Goal: Information Seeking & Learning: Learn about a topic

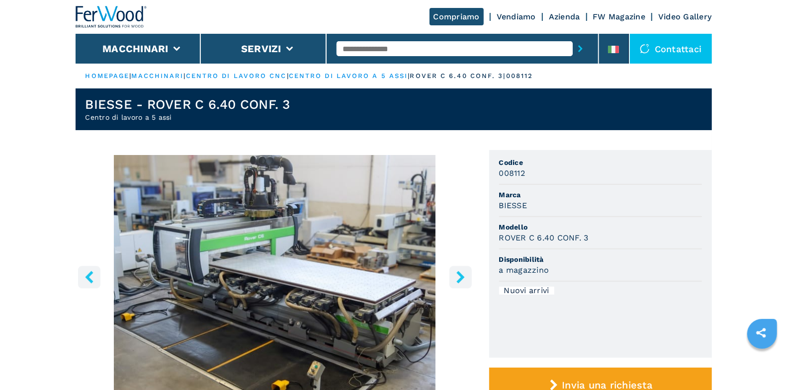
click at [462, 273] on icon "right-button" at bounding box center [460, 277] width 12 height 12
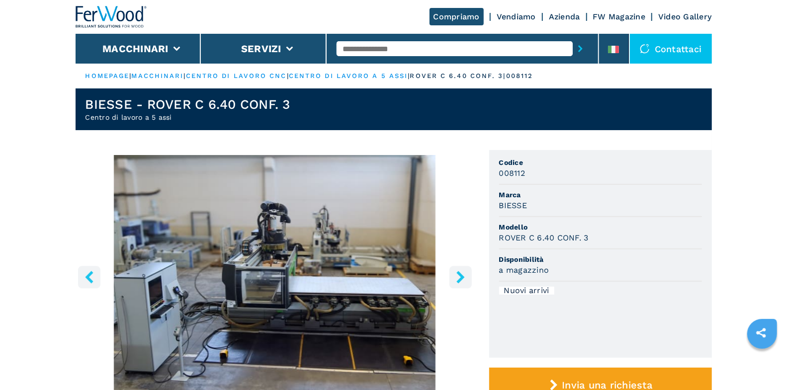
click at [462, 273] on icon "right-button" at bounding box center [460, 277] width 12 height 12
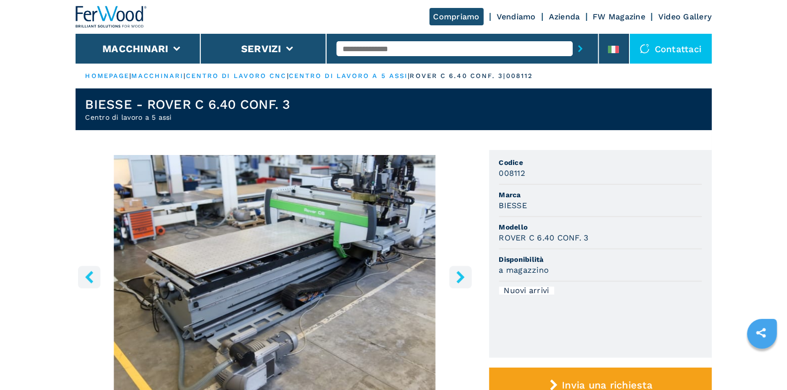
click at [462, 273] on icon "right-button" at bounding box center [460, 277] width 12 height 12
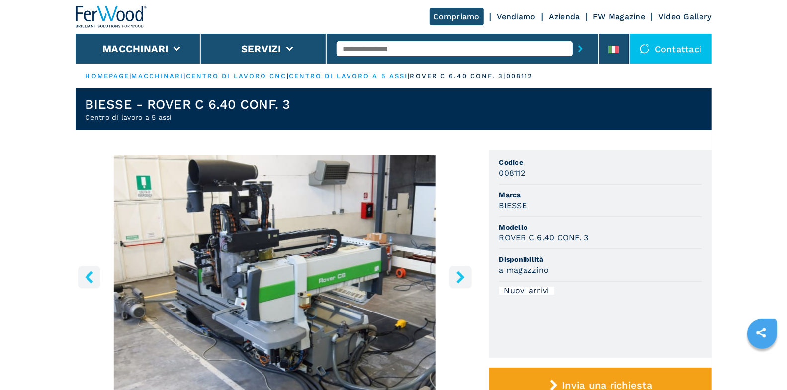
click at [462, 273] on icon "right-button" at bounding box center [460, 277] width 12 height 12
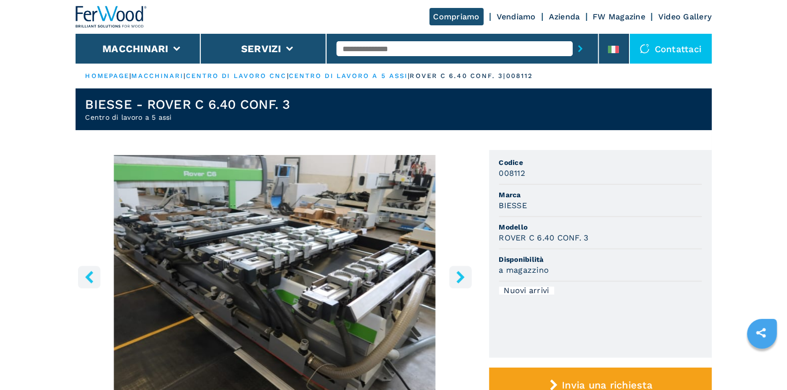
click at [462, 273] on icon "right-button" at bounding box center [460, 277] width 12 height 12
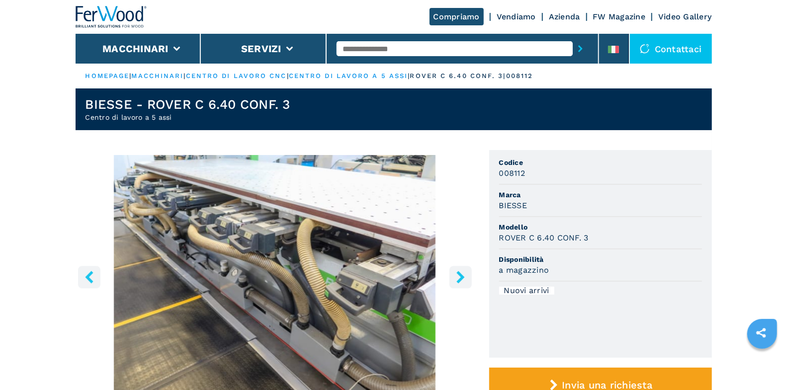
click at [462, 273] on icon "right-button" at bounding box center [460, 277] width 12 height 12
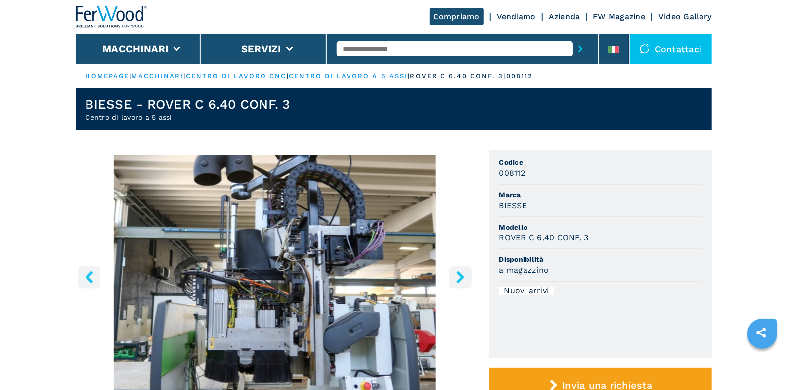
click at [462, 273] on icon "right-button" at bounding box center [460, 277] width 12 height 12
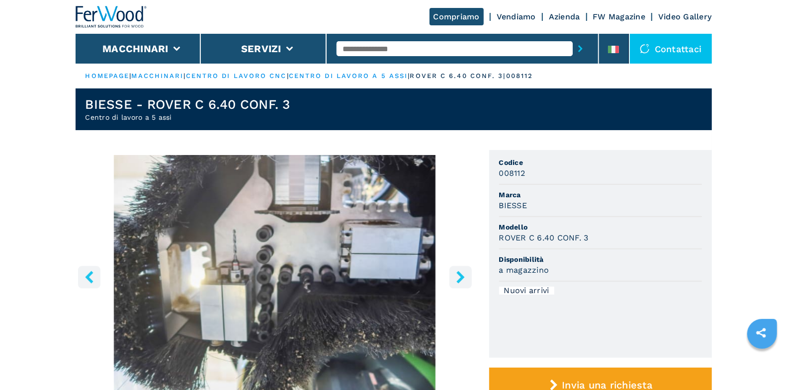
click at [462, 273] on icon "right-button" at bounding box center [460, 277] width 12 height 12
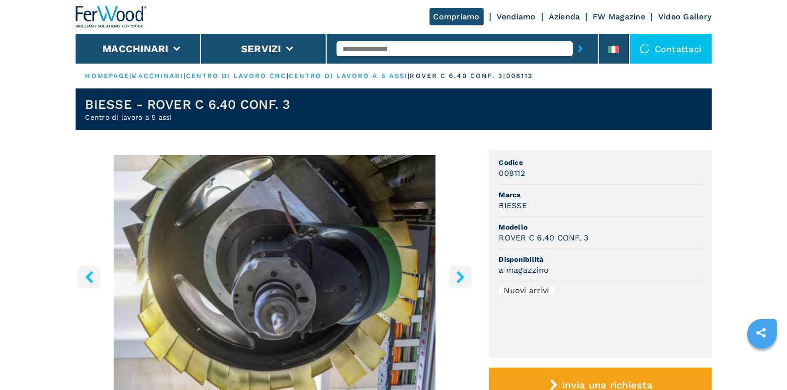
click at [462, 273] on icon "right-button" at bounding box center [460, 277] width 12 height 12
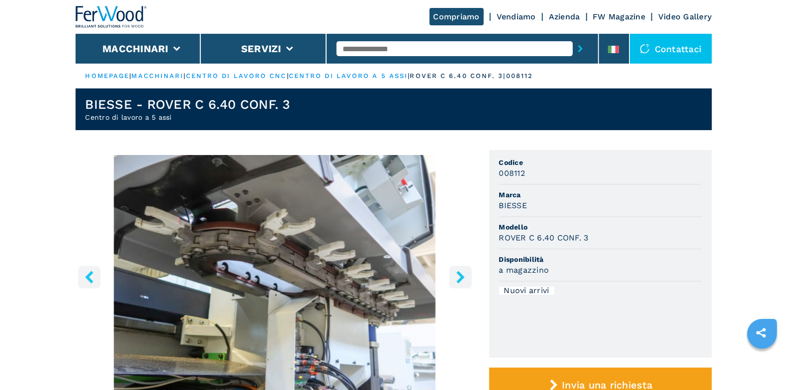
click at [462, 273] on icon "right-button" at bounding box center [460, 277] width 12 height 12
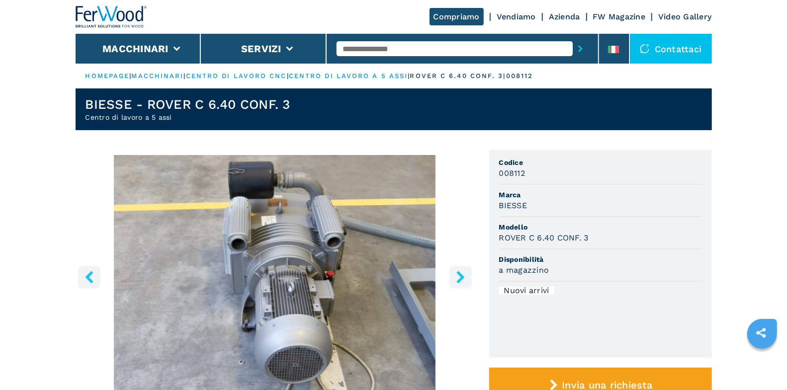
click at [462, 273] on icon "right-button" at bounding box center [460, 277] width 12 height 12
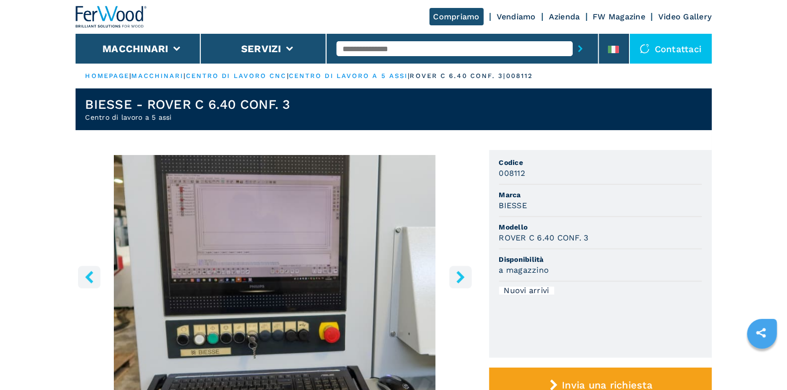
click at [462, 273] on icon "right-button" at bounding box center [460, 277] width 12 height 12
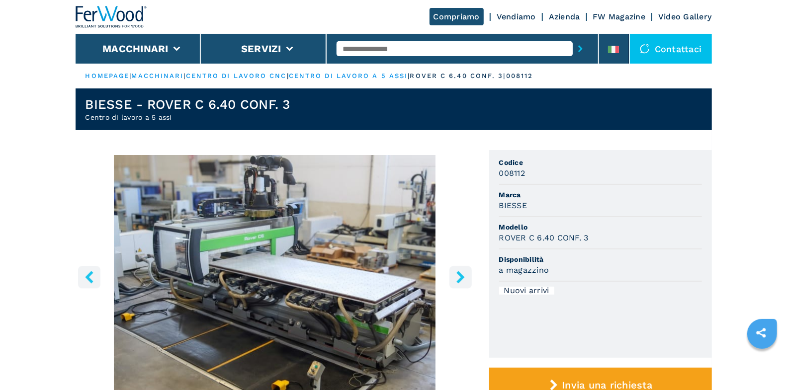
click at [462, 273] on icon "right-button" at bounding box center [460, 277] width 12 height 12
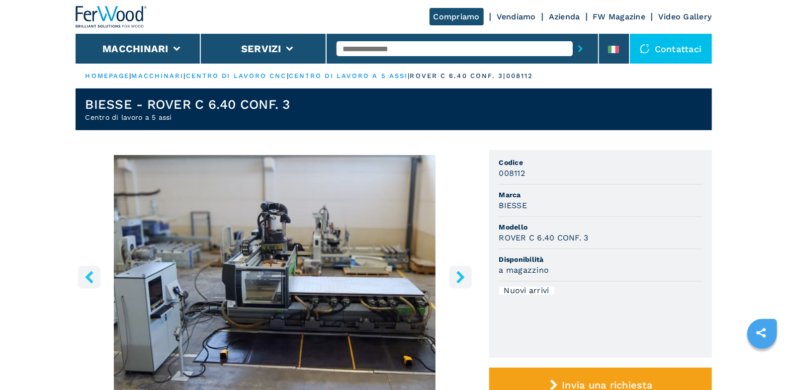
click at [462, 273] on icon "right-button" at bounding box center [460, 277] width 12 height 12
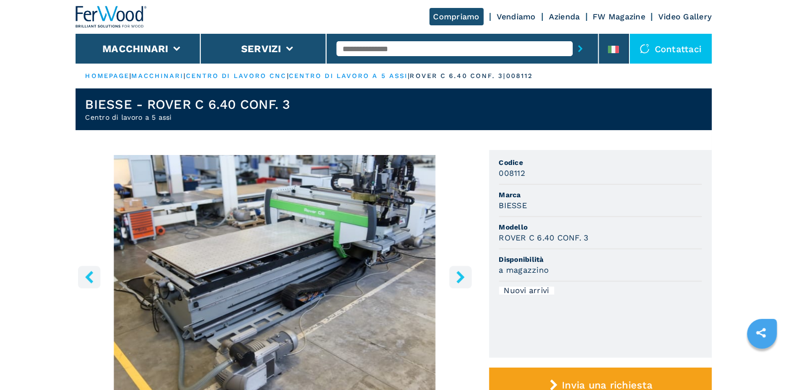
click at [412, 48] on input "text" at bounding box center [454, 48] width 236 height 15
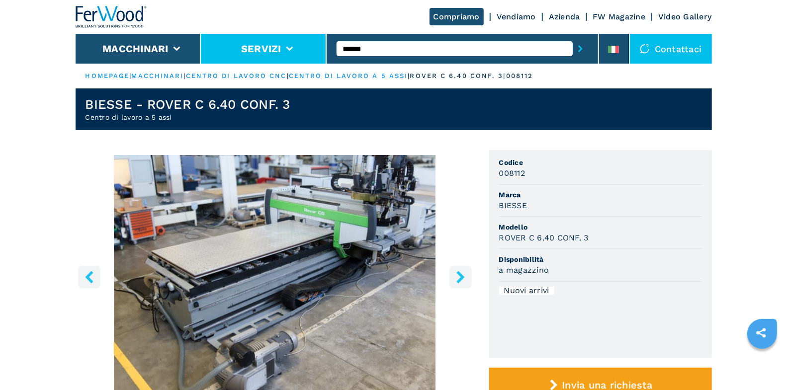
type input "******"
click at [572, 37] on button "submit-button" at bounding box center [579, 48] width 15 height 23
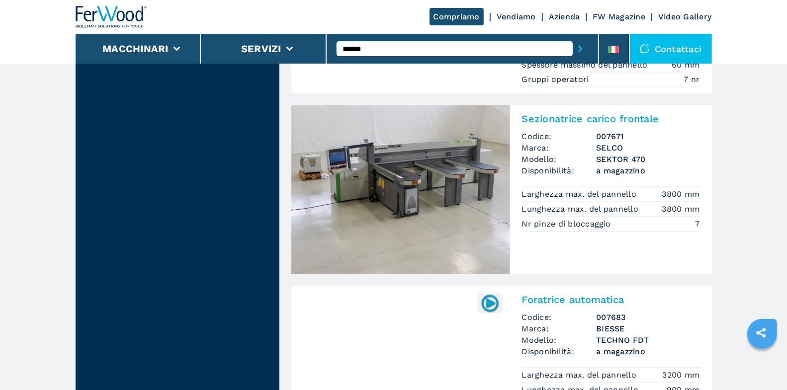
scroll to position [1102, 0]
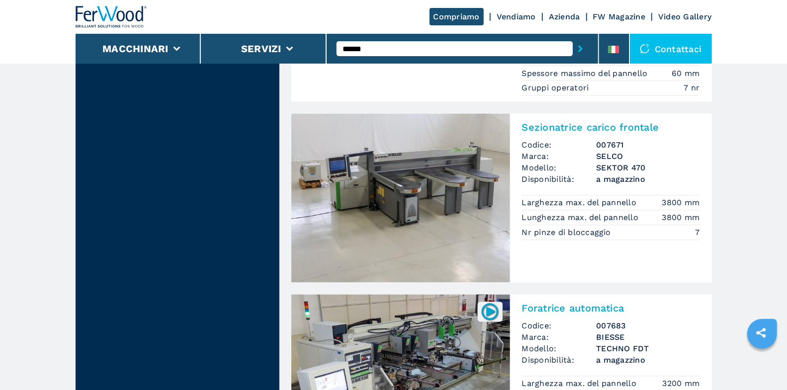
click at [580, 140] on span "Codice:" at bounding box center [559, 145] width 75 height 11
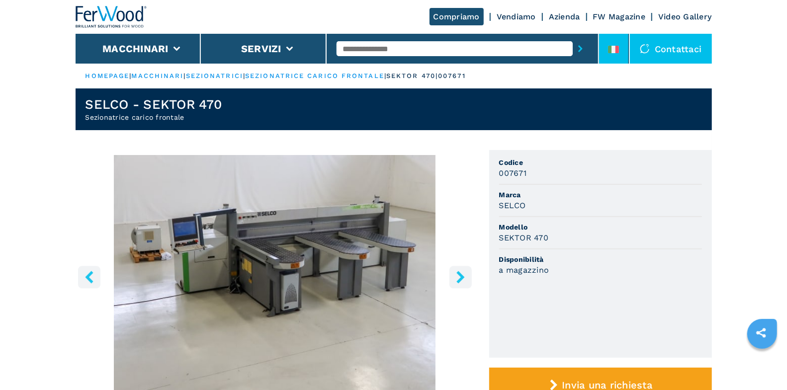
click at [601, 45] on li at bounding box center [614, 49] width 30 height 30
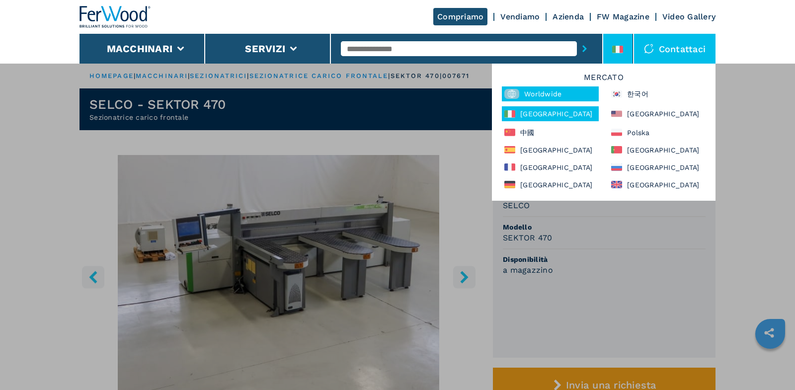
click at [573, 93] on div "Worldwide" at bounding box center [550, 93] width 97 height 15
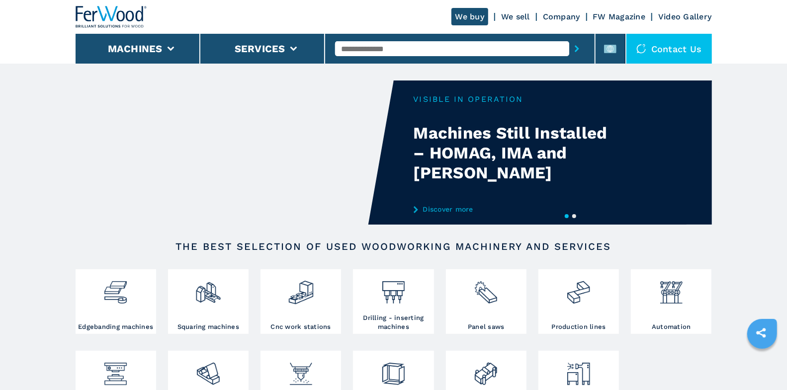
click at [401, 45] on input "text" at bounding box center [452, 48] width 234 height 15
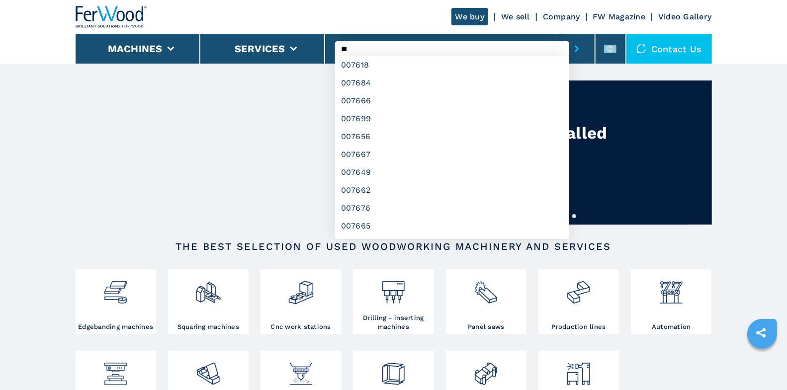
type input "*"
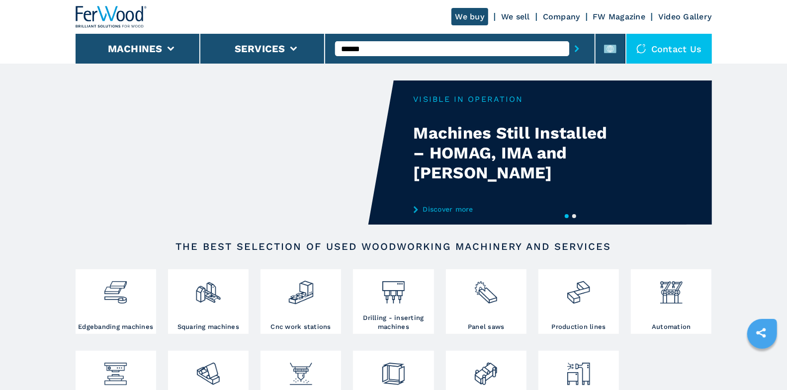
type input "******"
click at [569, 37] on button "submit-button" at bounding box center [576, 48] width 15 height 23
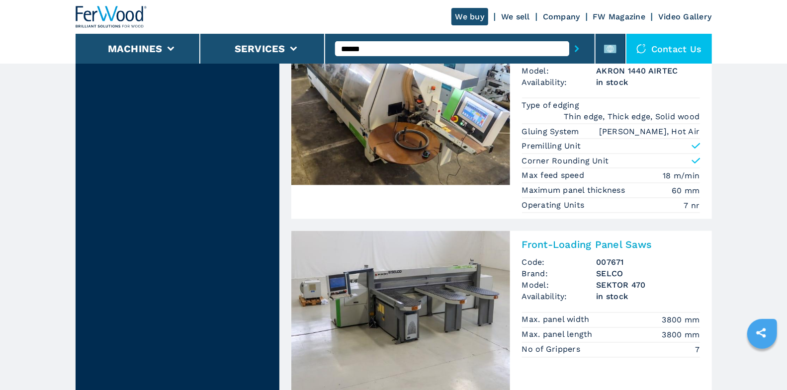
scroll to position [984, 0]
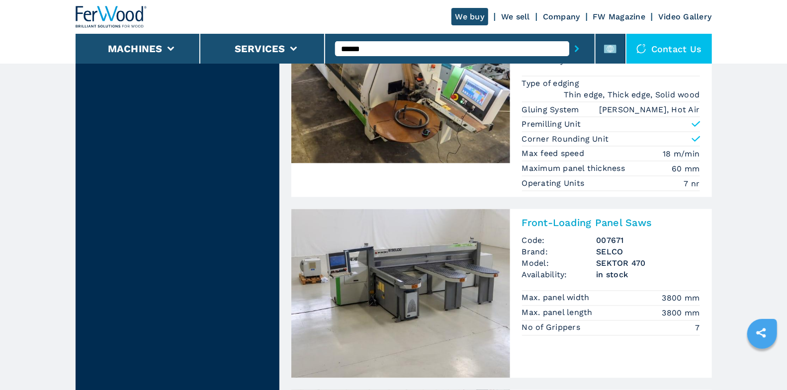
click at [591, 217] on h2 "Front-Loading Panel Saws" at bounding box center [611, 223] width 178 height 12
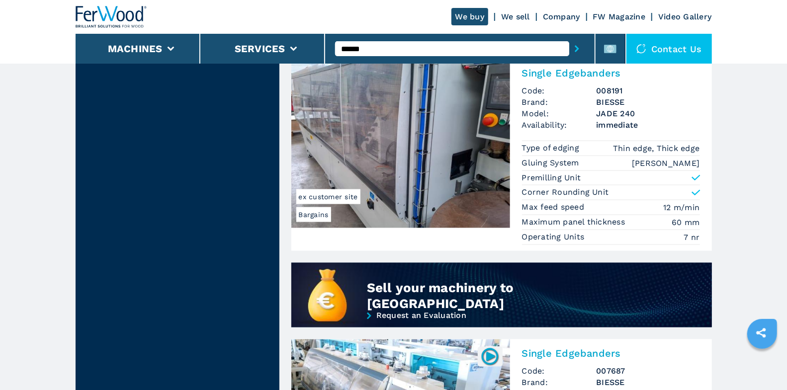
scroll to position [641, 0]
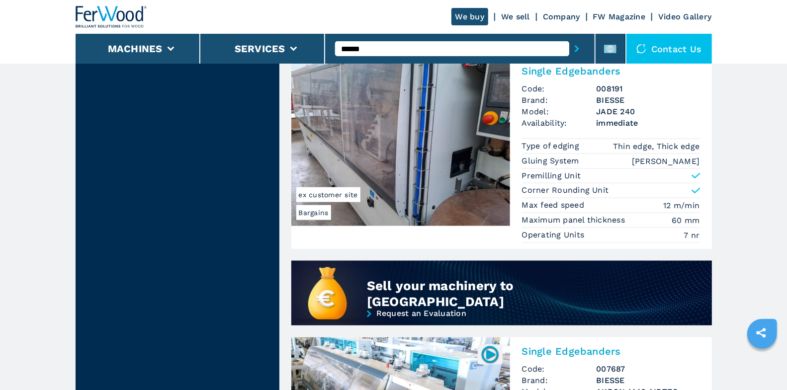
click at [615, 177] on li "Premilling Unit" at bounding box center [611, 176] width 178 height 14
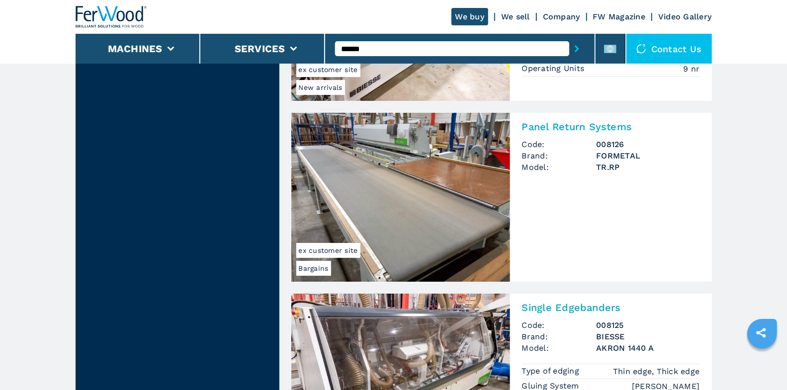
scroll to position [2251, 0]
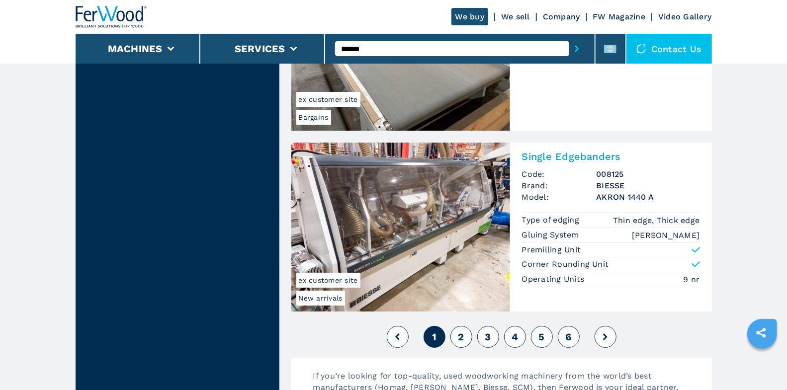
click at [455, 330] on button "2" at bounding box center [461, 337] width 22 height 22
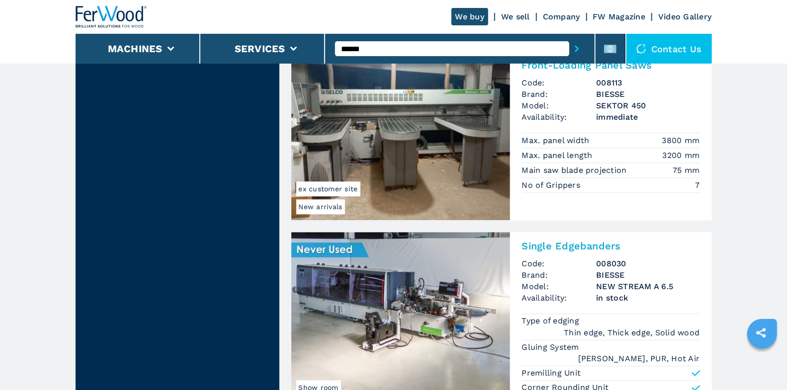
scroll to position [1491, 0]
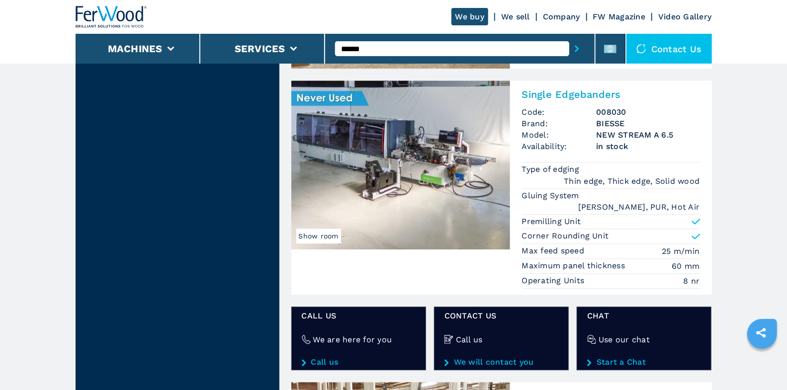
click at [601, 141] on span "in stock" at bounding box center [647, 146] width 103 height 11
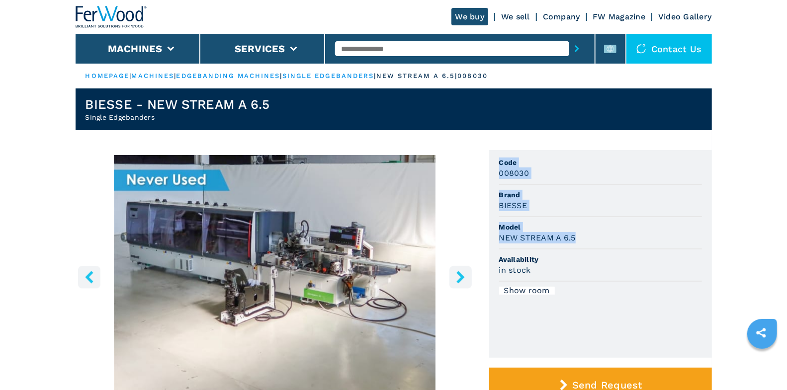
drag, startPoint x: 498, startPoint y: 161, endPoint x: 589, endPoint y: 236, distance: 117.9
click at [589, 236] on ul "Code 008030 Brand BIESSE Model NEW STREAM A 6.5 Availability in stock Show room" at bounding box center [600, 254] width 223 height 208
copy ul "Code 008030 Brand BIESSE Model NEW STREAM A 6.5"
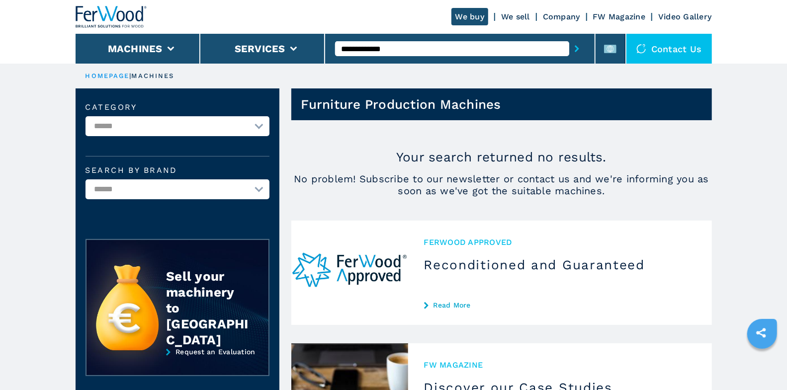
drag, startPoint x: 366, startPoint y: 49, endPoint x: 447, endPoint y: 50, distance: 81.0
click at [447, 50] on input "**********" at bounding box center [452, 48] width 234 height 15
type input "******"
click at [569, 37] on button "submit-button" at bounding box center [576, 48] width 15 height 23
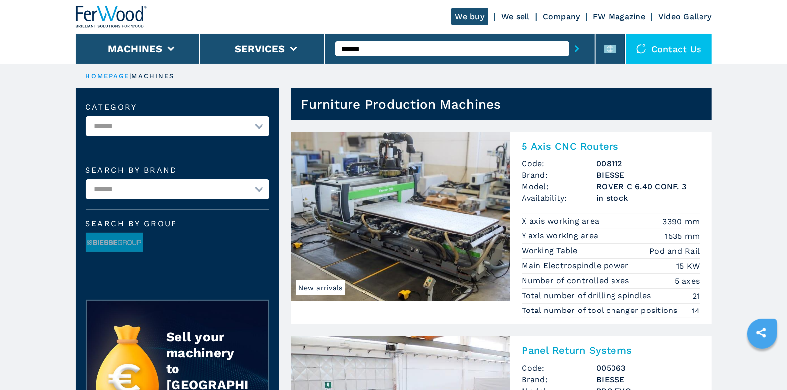
click at [136, 14] on img at bounding box center [112, 17] width 72 height 22
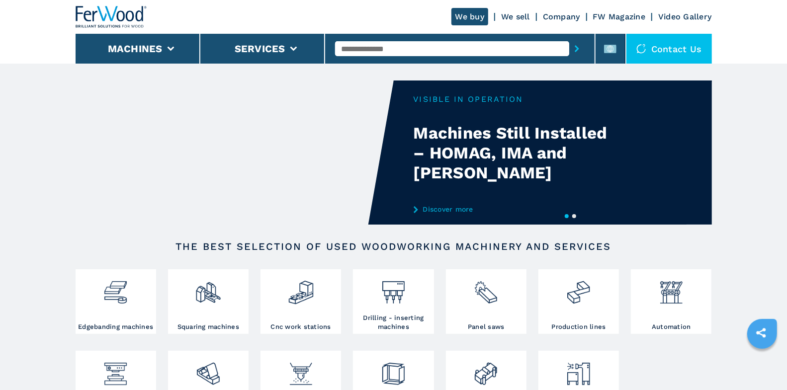
click at [363, 49] on input "text" at bounding box center [452, 48] width 234 height 15
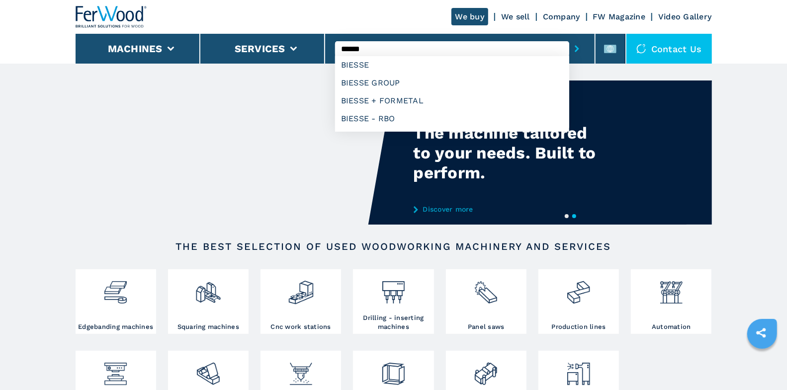
type input "******"
click at [569, 37] on button "submit-button" at bounding box center [576, 48] width 15 height 23
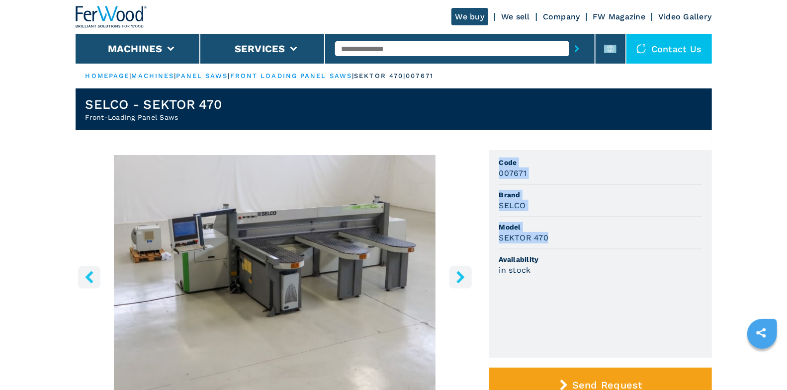
drag, startPoint x: 498, startPoint y: 162, endPoint x: 557, endPoint y: 239, distance: 96.4
click at [557, 239] on ul "Code 007671 Brand SELCO Model SEKTOR 470 Availability in stock" at bounding box center [600, 254] width 223 height 208
copy ul "Code 007671 Brand SELCO Model SEKTOR 470"
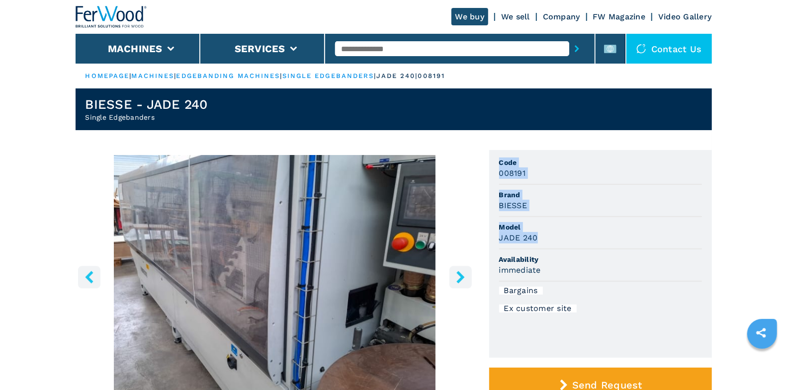
drag, startPoint x: 497, startPoint y: 162, endPoint x: 557, endPoint y: 236, distance: 94.7
click at [557, 236] on ul "Code 008191 Brand BIESSE Model JADE 240 Availability immediate Bargains Ex cust…" at bounding box center [600, 254] width 223 height 208
copy ul "Code 008191 Brand BIESSE Model JADE 240"
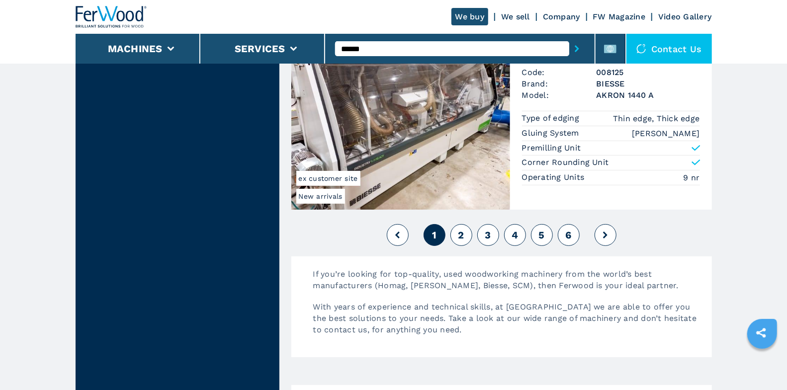
scroll to position [2293, 0]
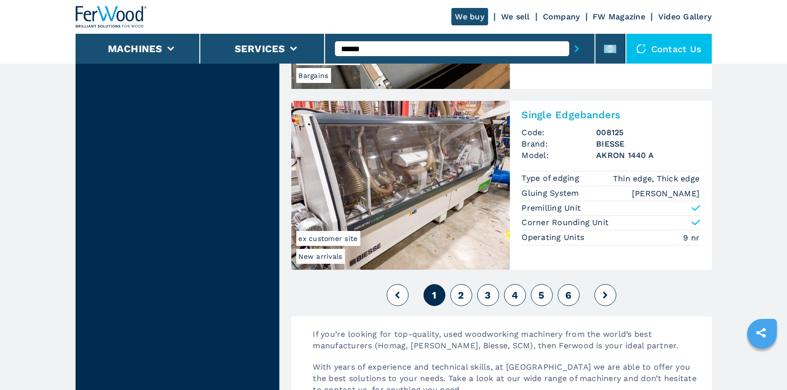
click at [461, 289] on span "2" at bounding box center [461, 295] width 6 height 12
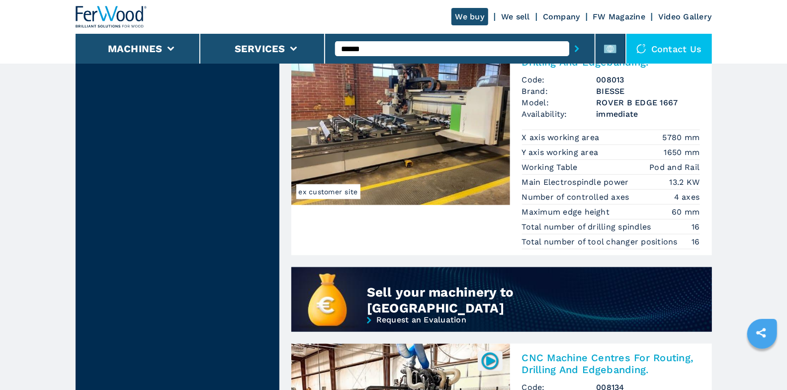
scroll to position [650, 0]
click at [459, 128] on img at bounding box center [400, 120] width 219 height 169
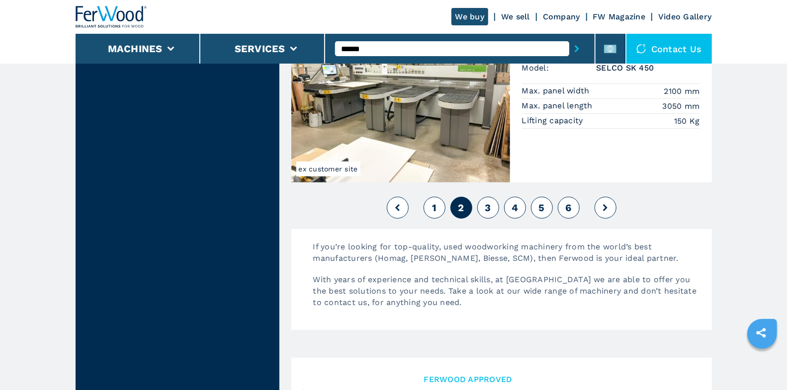
scroll to position [2373, 0]
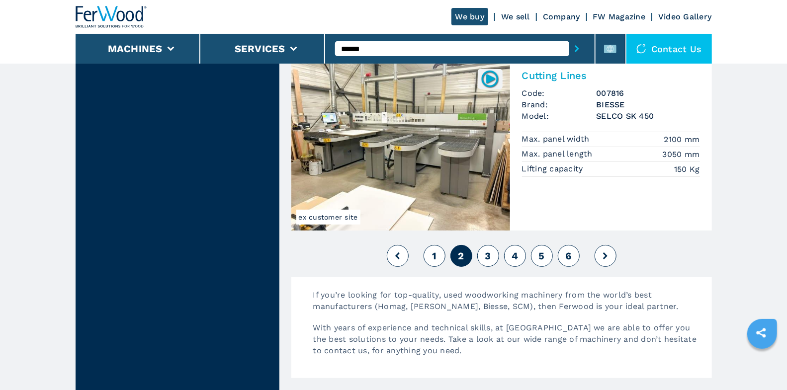
click at [488, 250] on span "3" at bounding box center [487, 256] width 6 height 12
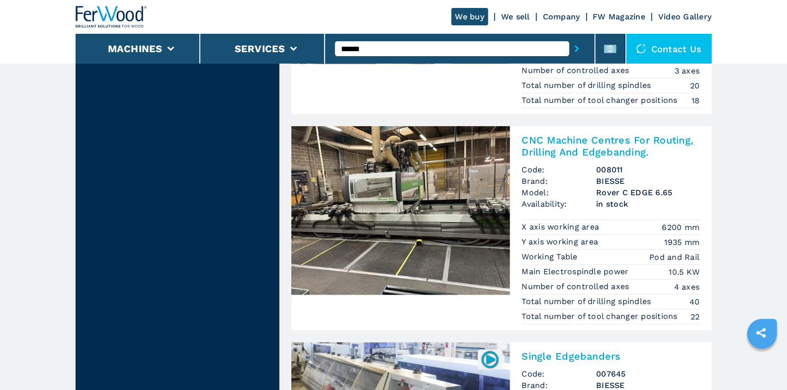
scroll to position [524, 0]
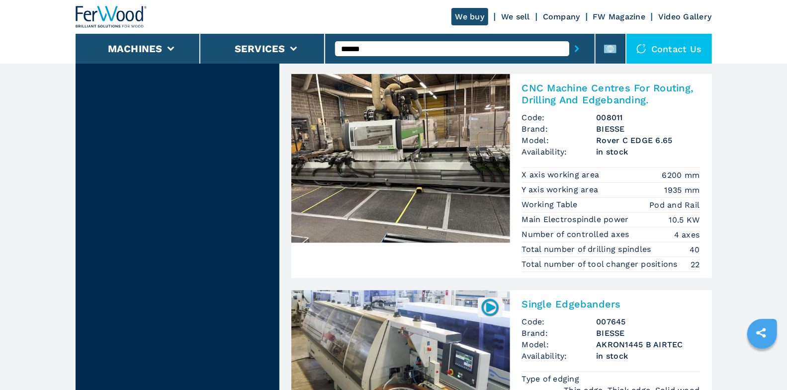
click at [421, 164] on img at bounding box center [400, 158] width 219 height 169
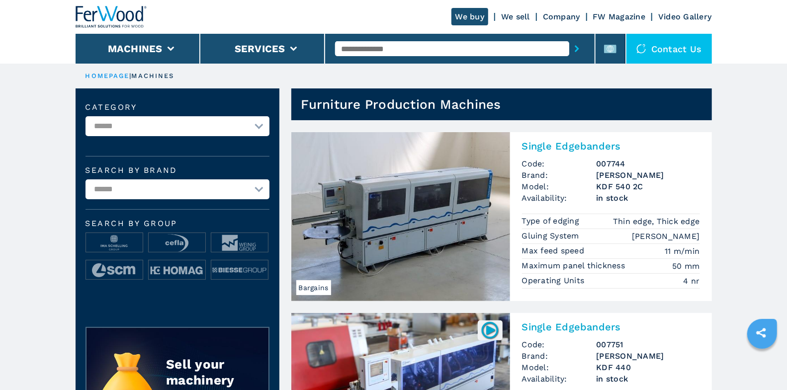
click at [400, 46] on input "text" at bounding box center [452, 48] width 234 height 15
type input "******"
click at [569, 37] on button "submit-button" at bounding box center [576, 48] width 15 height 23
click at [581, 49] on button "submit-button" at bounding box center [576, 48] width 15 height 23
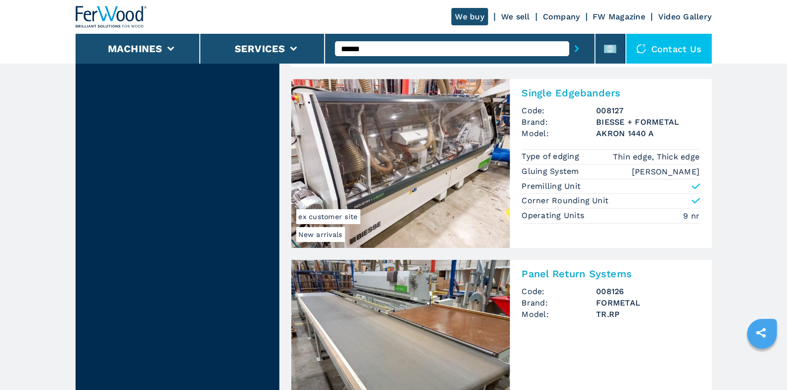
scroll to position [2249, 0]
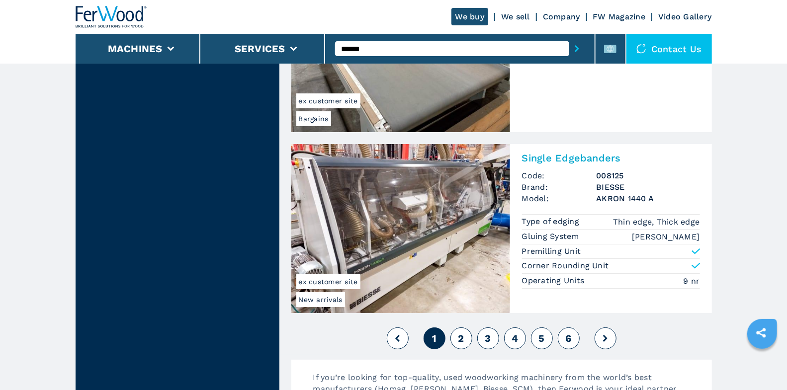
click at [459, 332] on span "2" at bounding box center [461, 338] width 6 height 12
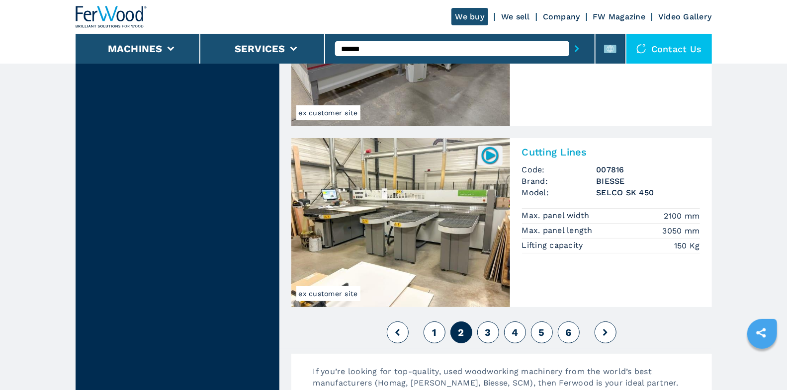
scroll to position [2423, 0]
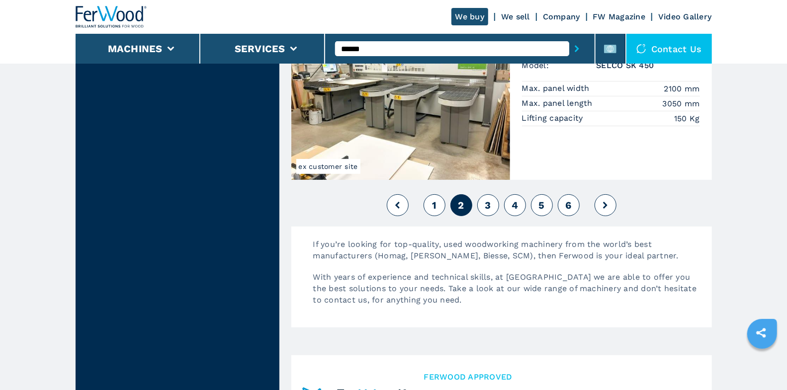
click at [493, 194] on button "3" at bounding box center [488, 205] width 22 height 22
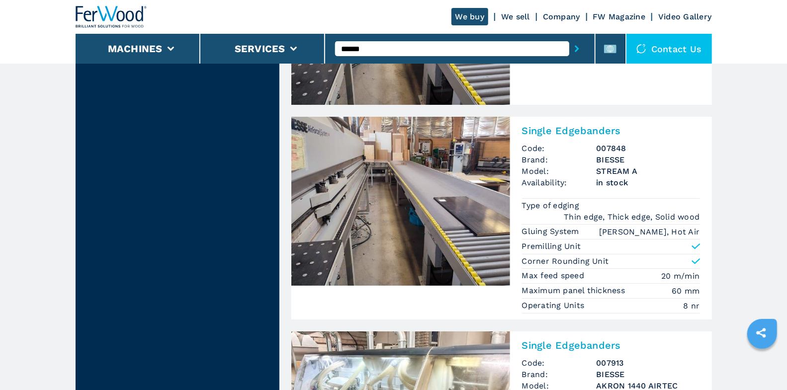
scroll to position [2625, 0]
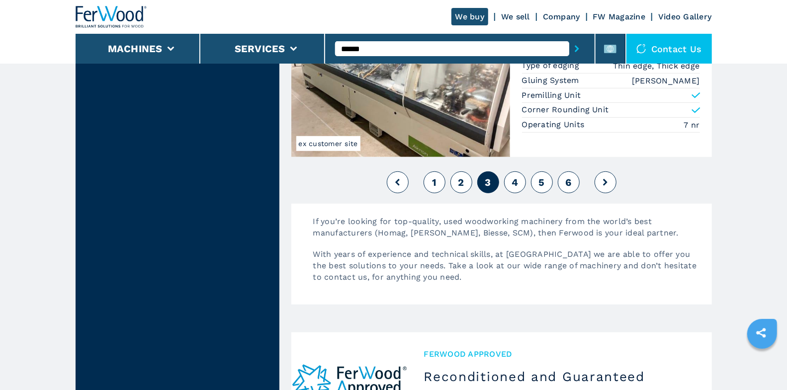
click at [517, 176] on span "4" at bounding box center [514, 182] width 6 height 12
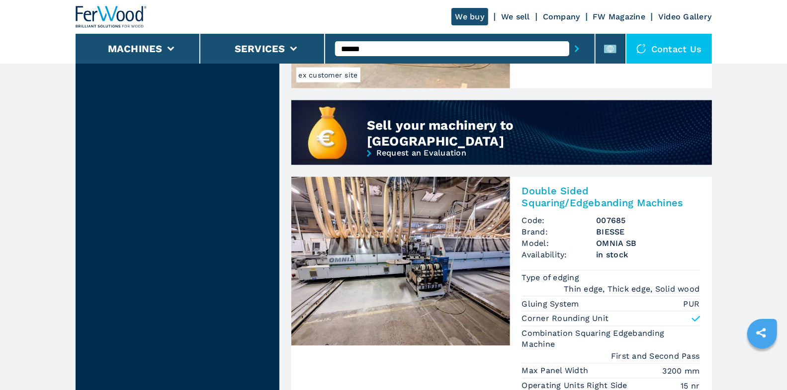
scroll to position [765, 0]
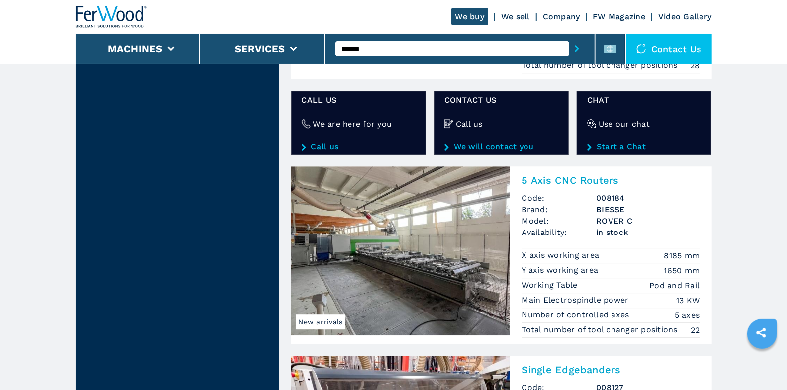
scroll to position [1677, 0]
click at [448, 260] on img at bounding box center [400, 250] width 219 height 169
